Goal: Task Accomplishment & Management: Use online tool/utility

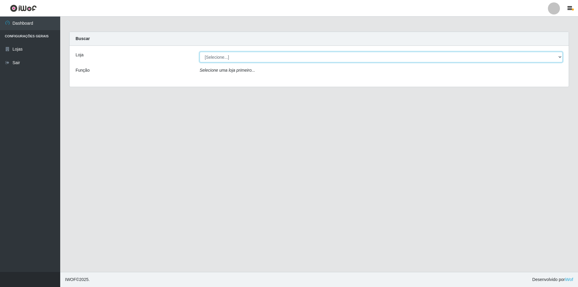
click at [233, 62] on select "[Selecione...] Extrabom - Loja 01 Centro de Distribuição" at bounding box center [380, 57] width 363 height 11
select select "435"
click at [199, 52] on select "[Selecione...] Extrabom - Loja 01 Centro de Distribuição" at bounding box center [380, 57] width 363 height 11
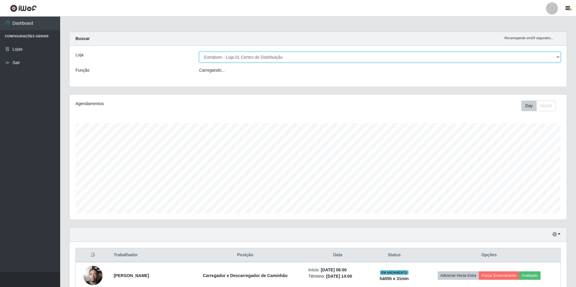
scroll to position [125, 497]
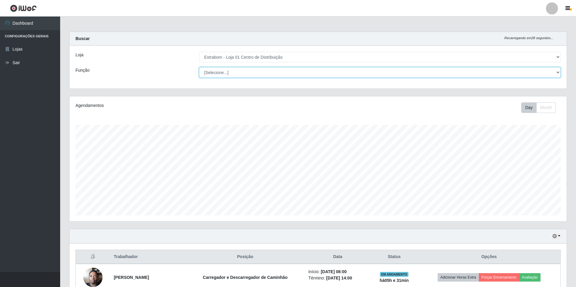
click at [227, 74] on select "[Selecione...] Carregador e Descarregador de Caminhão Carregador e Descarregado…" at bounding box center [380, 72] width 362 height 11
click at [256, 98] on div "Agendamentos Day Month 19/07 Agendamentos 46.82" at bounding box center [318, 158] width 497 height 125
click at [250, 71] on select "[Selecione...] Carregador e Descarregador de Caminhão Carregador e Descarregado…" at bounding box center [380, 72] width 362 height 11
click at [245, 98] on div "Agendamentos Day Month 19/07 Agendamentos 46.82" at bounding box center [318, 158] width 497 height 125
click at [337, 104] on div "Day Month" at bounding box center [421, 107] width 288 height 11
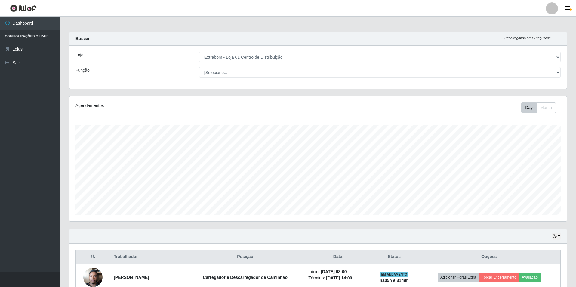
click at [262, 66] on div "Loja [Selecione...] Extrabom - Loja 01 Centro de Distribuição Função [Selecione…" at bounding box center [318, 67] width 497 height 43
click at [261, 71] on select "[Selecione...] Carregador e Descarregador de Caminhão Carregador e Descarregado…" at bounding box center [380, 72] width 362 height 11
click at [199, 67] on select "[Selecione...] Carregador e Descarregador de Caminhão Carregador e Descarregado…" at bounding box center [380, 72] width 362 height 11
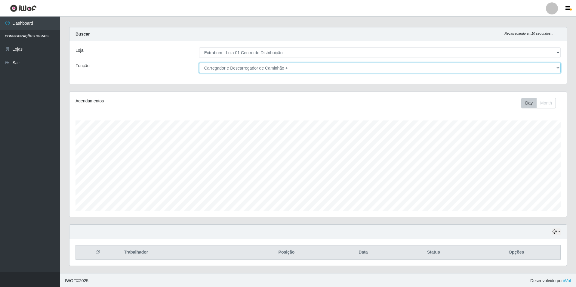
scroll to position [6, 0]
click at [256, 64] on select "[Selecione...] Carregador e Descarregador de Caminhão Carregador e Descarregado…" at bounding box center [380, 66] width 362 height 11
select select "11"
click at [199, 61] on select "[Selecione...] Carregador e Descarregador de Caminhão Carregador e Descarregado…" at bounding box center [380, 66] width 362 height 11
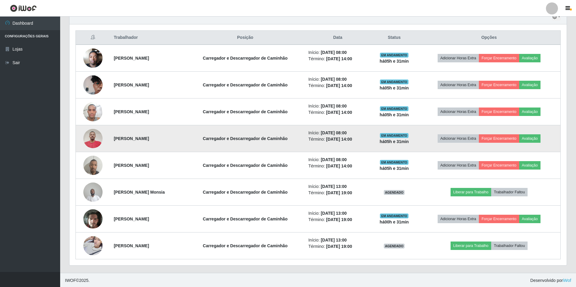
scroll to position [220, 0]
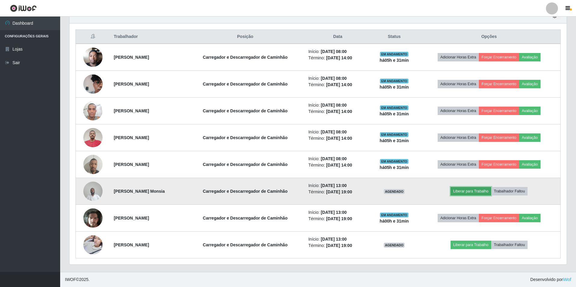
click at [472, 193] on button "Liberar para Trabalho" at bounding box center [471, 191] width 41 height 8
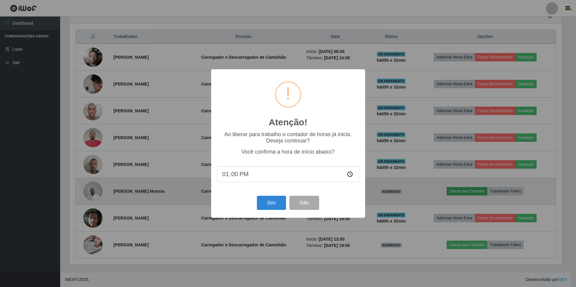
scroll to position [125, 494]
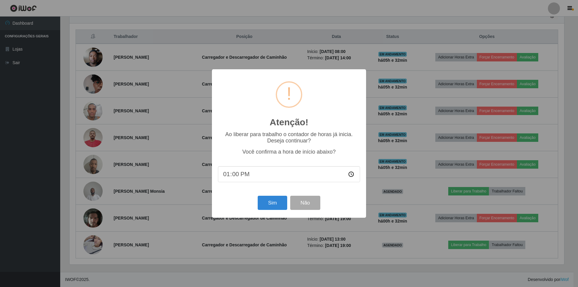
click at [258, 174] on input "13:00" at bounding box center [289, 174] width 142 height 16
click at [235, 176] on input "13:00" at bounding box center [289, 174] width 142 height 16
type input "13:32"
click at [264, 206] on button "Sim" at bounding box center [272, 203] width 29 height 14
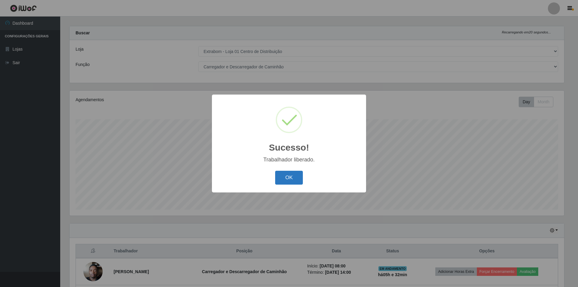
click at [289, 177] on button "OK" at bounding box center [289, 178] width 28 height 14
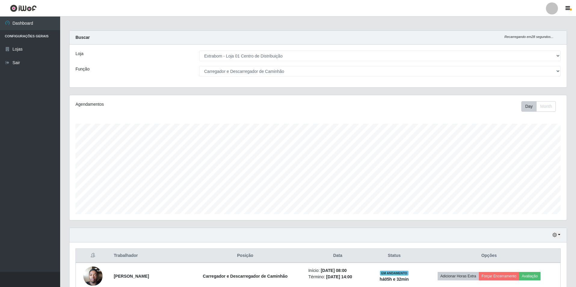
scroll to position [0, 0]
